Goal: Navigation & Orientation: Find specific page/section

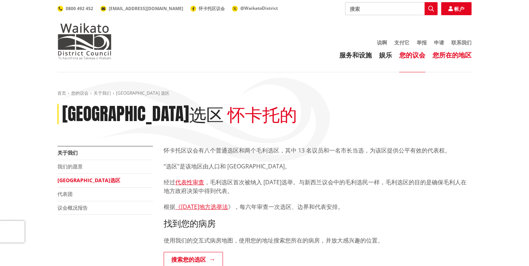
click at [458, 55] on link "您所在的地区" at bounding box center [452, 55] width 39 height 9
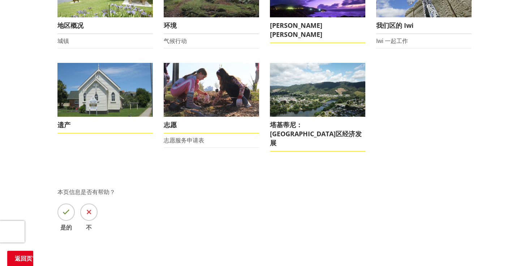
scroll to position [185, 0]
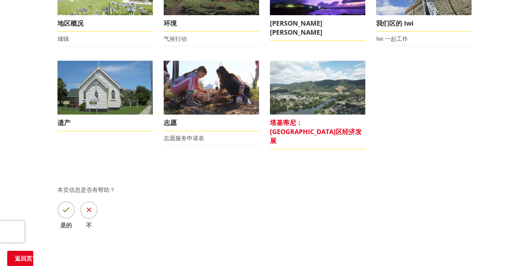
click at [329, 96] on img at bounding box center [317, 88] width 95 height 54
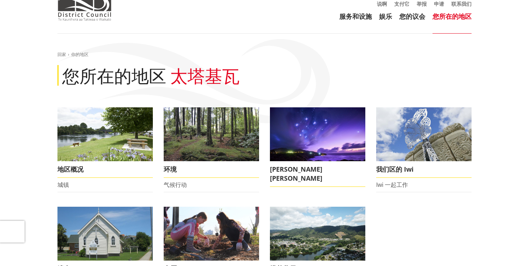
scroll to position [0, 0]
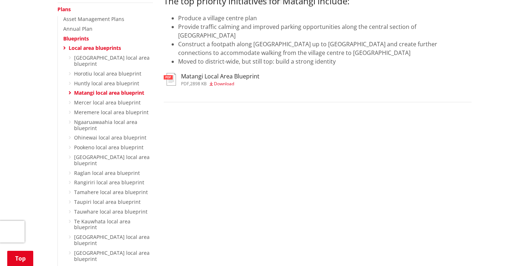
scroll to position [3, 0]
